Goal: Feedback & Contribution: Contribute content

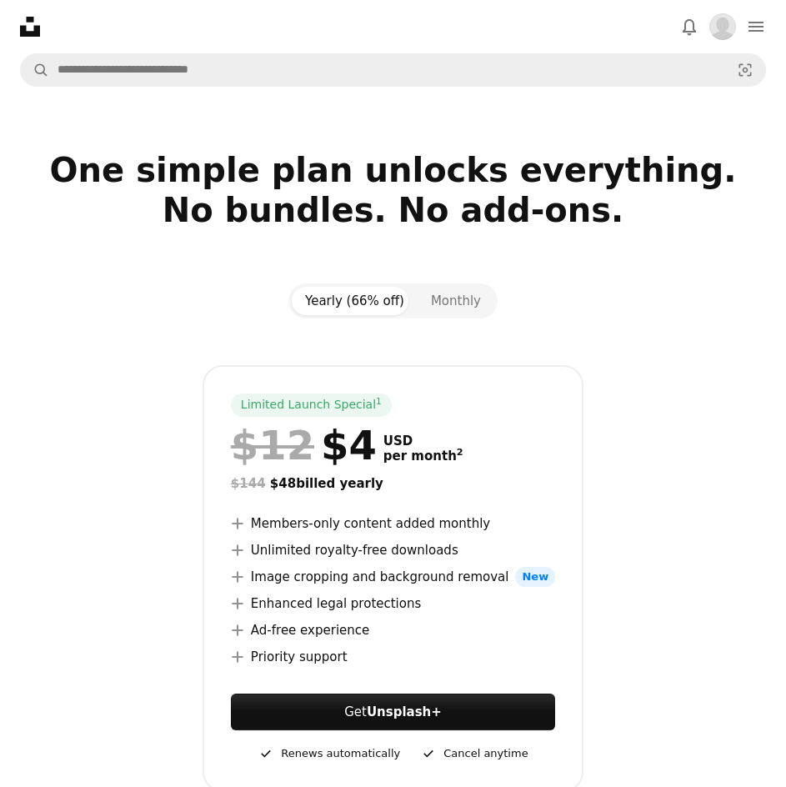
click at [0, 0] on button "Submit an image" at bounding box center [0, 0] width 0 height 0
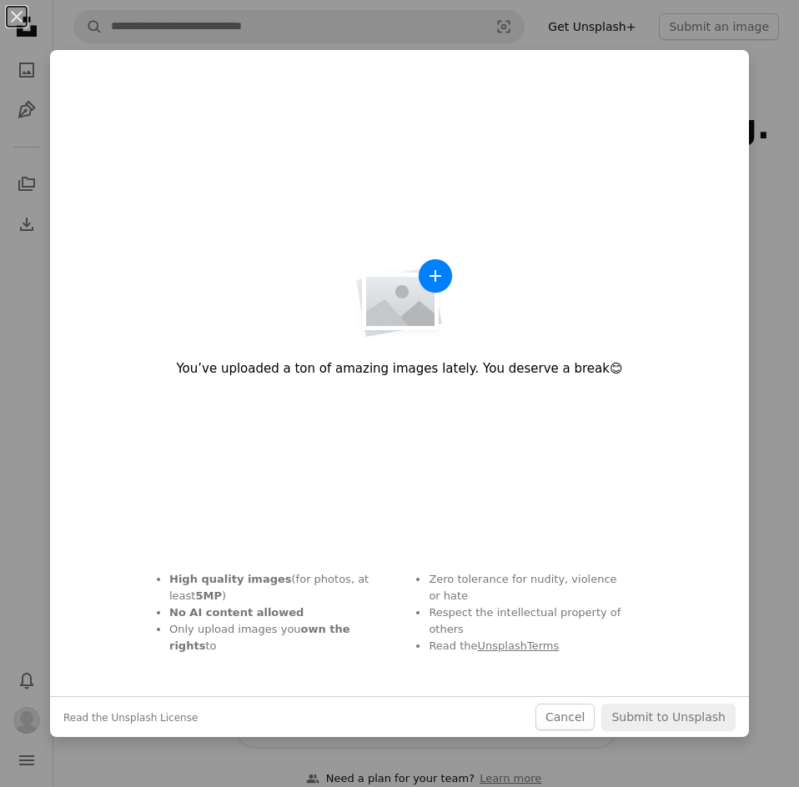
click at [389, 311] on img "button" at bounding box center [399, 299] width 108 height 80
click at [569, 721] on button "Cancel" at bounding box center [564, 717] width 59 height 27
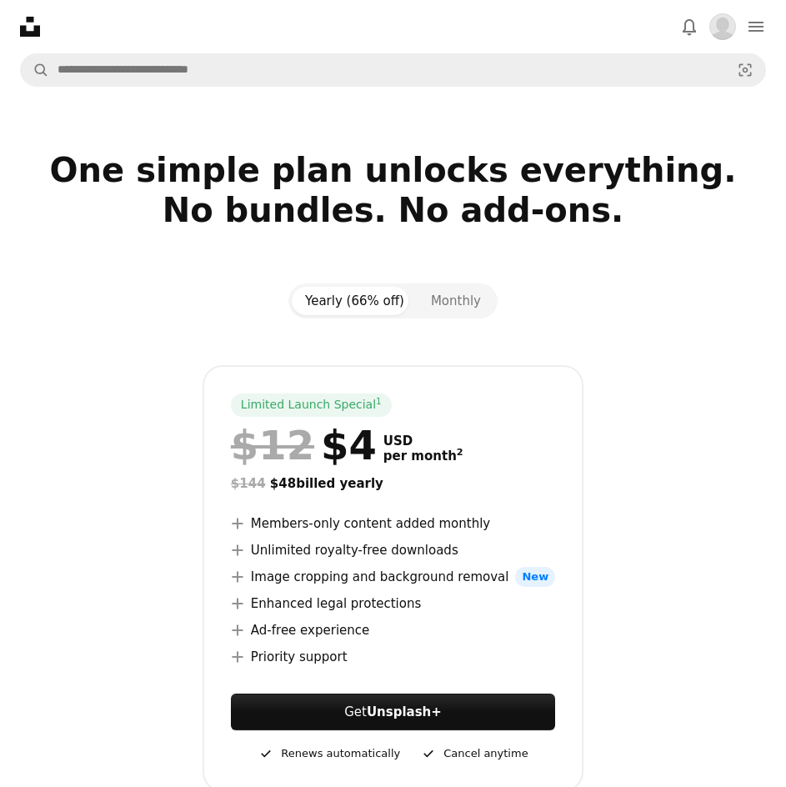
scroll to position [83, 0]
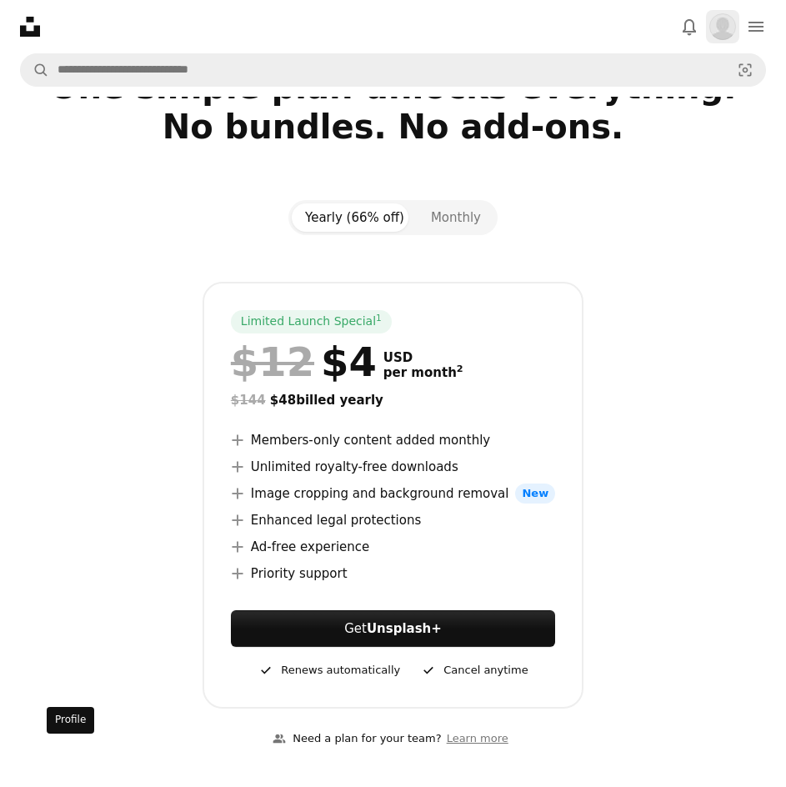
click at [710, 40] on img "Profile" at bounding box center [723, 26] width 27 height 27
click at [746, 37] on icon "navigation menu" at bounding box center [756, 27] width 20 height 20
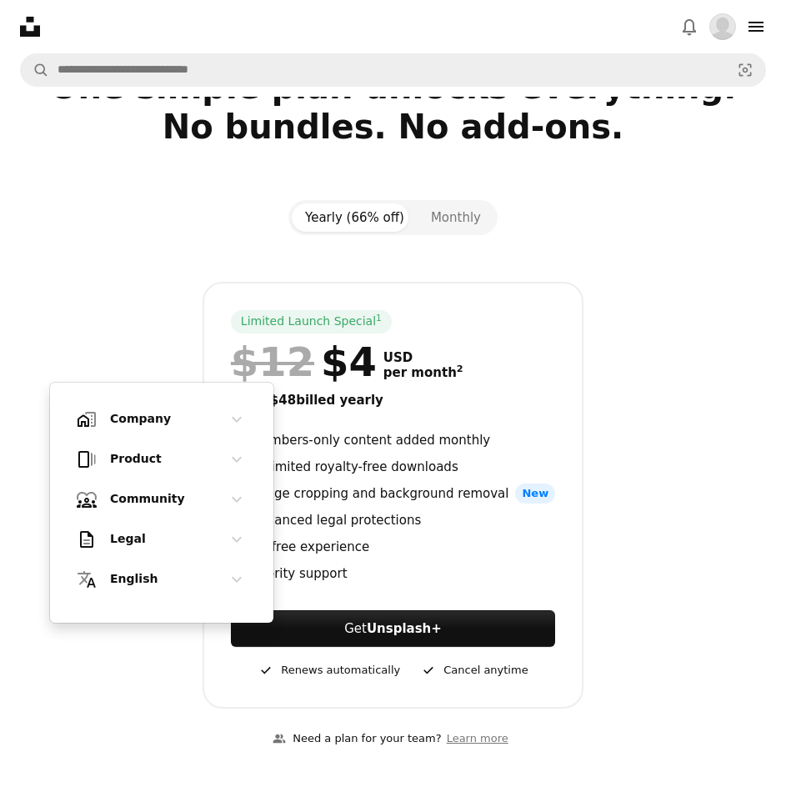
click at [223, 282] on div "Limited Launch Special 1 $12 $4 USD per month 2 $144 $48 billed yearly A plus s…" at bounding box center [393, 495] width 746 height 427
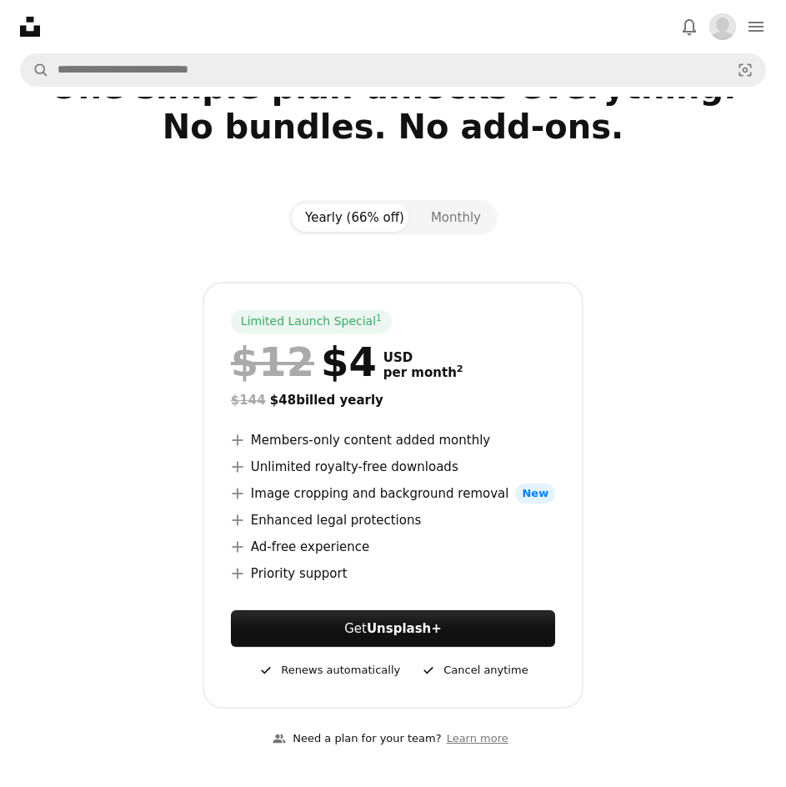
click at [0, 0] on icon "A photo" at bounding box center [0, 0] width 0 height 0
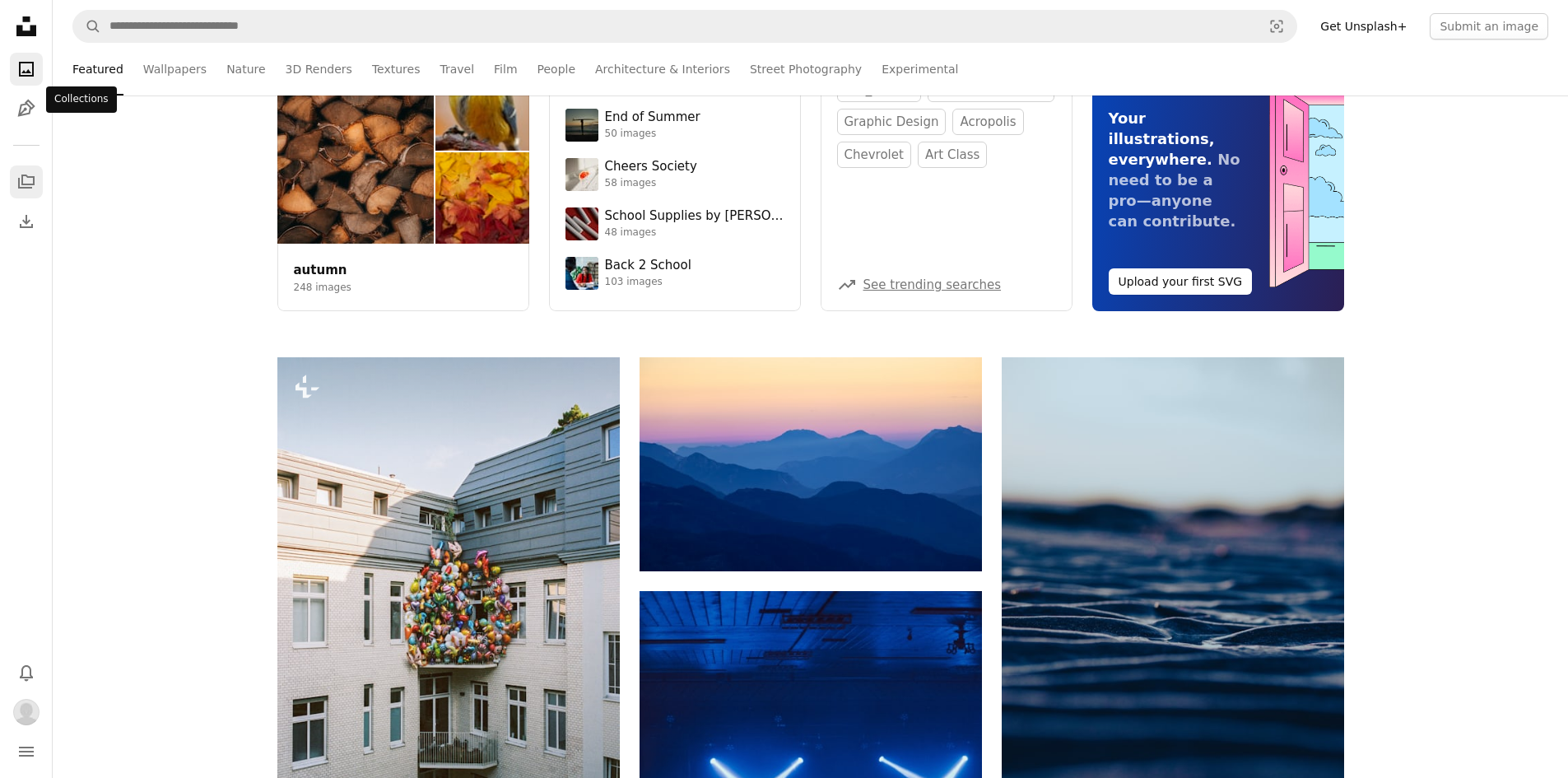
click at [30, 192] on link "A stack of folders" at bounding box center [26, 182] width 33 height 33
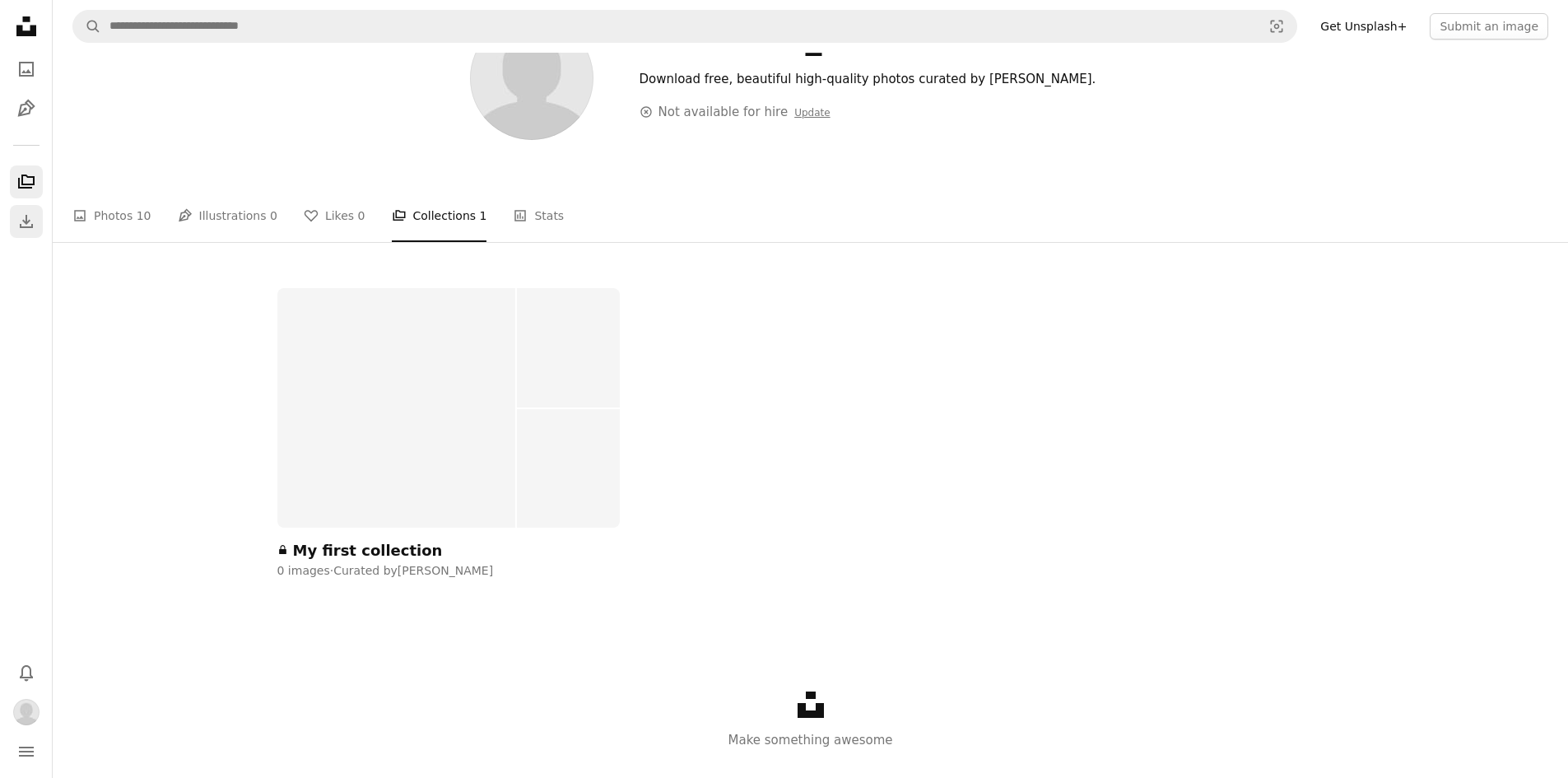
click at [20, 228] on icon "Download History" at bounding box center [26, 221] width 13 height 13
